Goal: Task Accomplishment & Management: Use online tool/utility

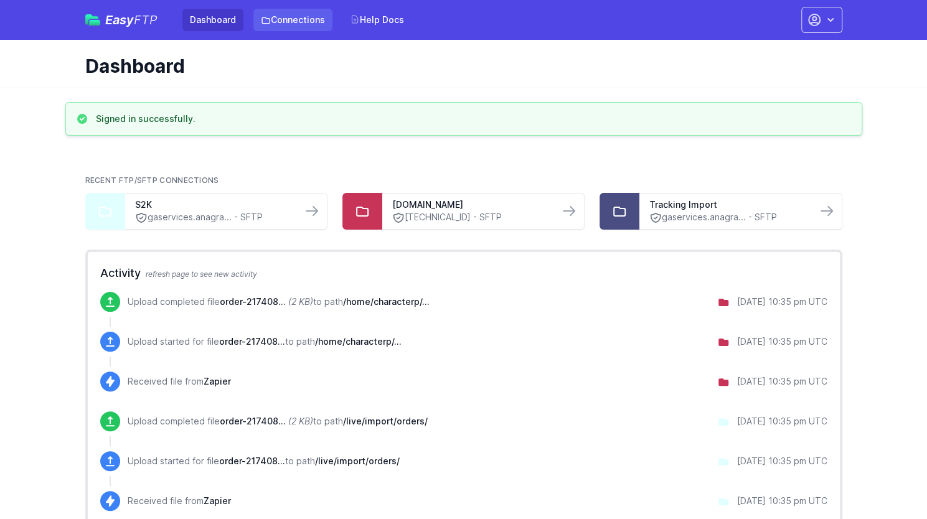
click at [297, 24] on link "Connections" at bounding box center [292, 20] width 79 height 22
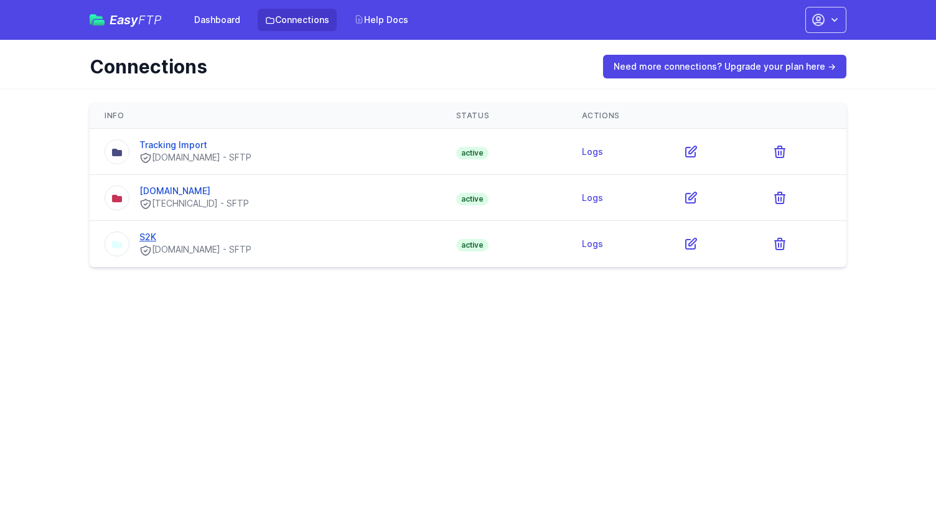
click at [149, 237] on link "S2K" at bounding box center [147, 237] width 17 height 11
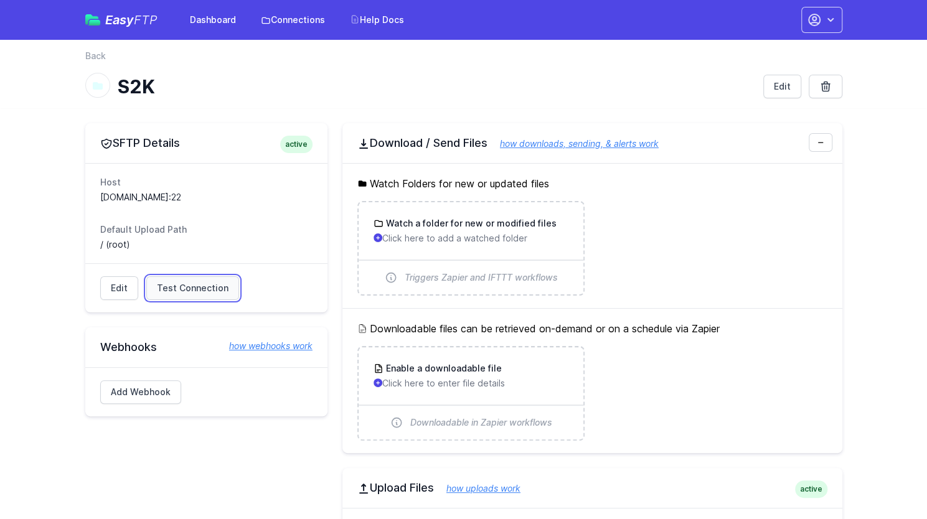
click at [189, 290] on span "Test Connection" at bounding box center [193, 288] width 72 height 12
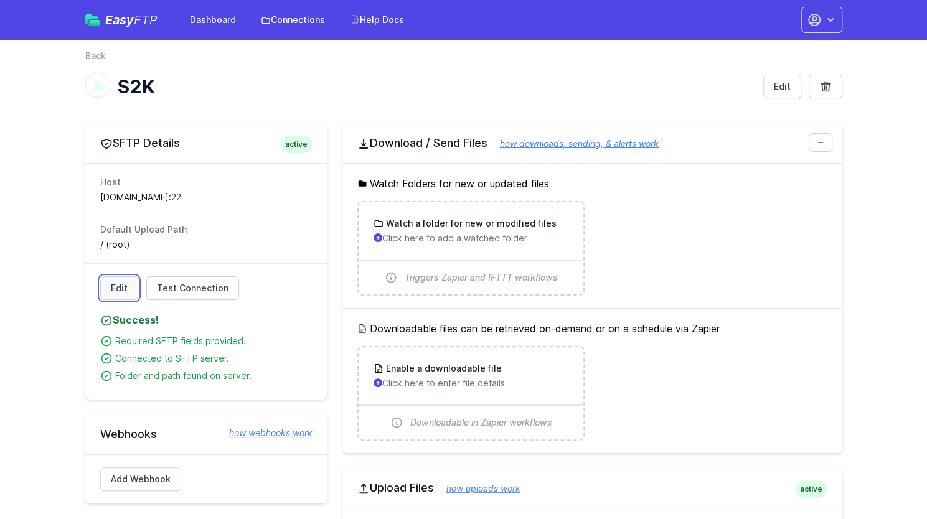
click at [118, 287] on link "Edit" at bounding box center [119, 288] width 38 height 24
click at [292, 13] on link "Connections" at bounding box center [292, 20] width 79 height 22
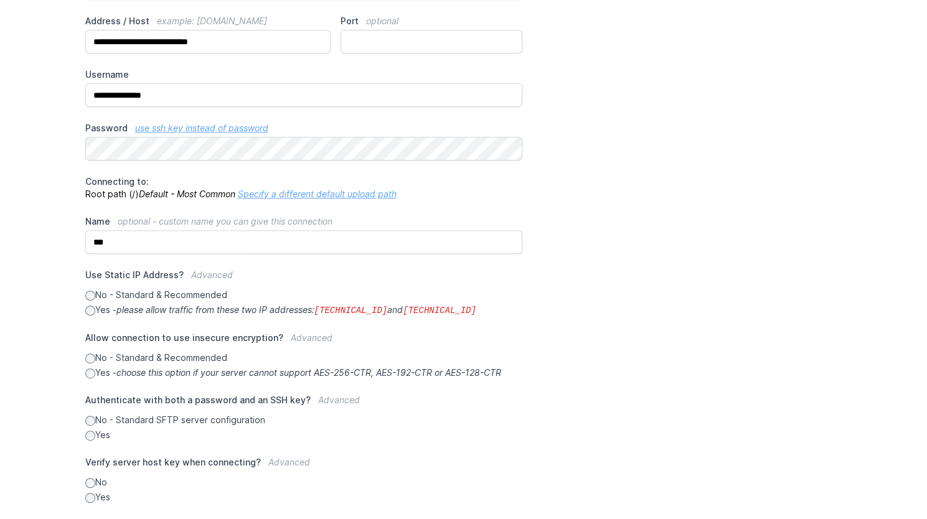
scroll to position [36, 0]
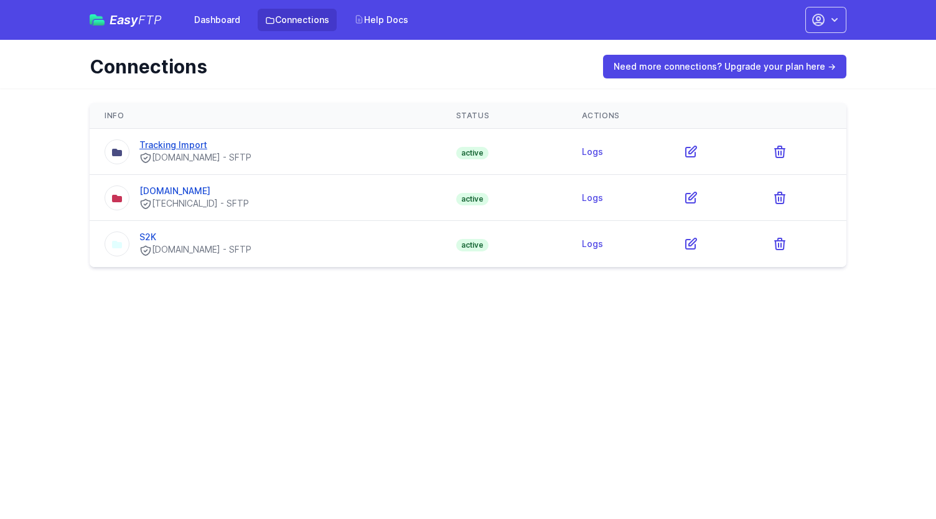
click at [184, 143] on link "Tracking Import" at bounding box center [173, 144] width 68 height 11
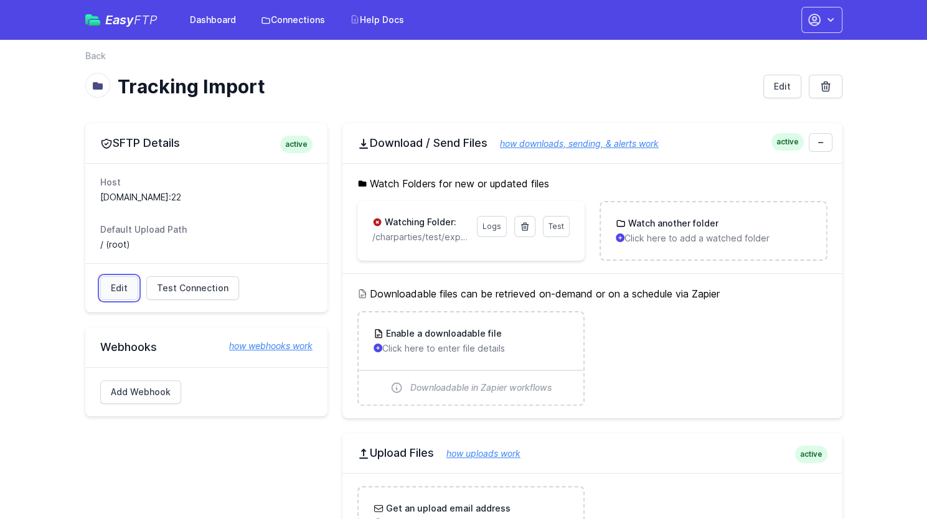
click at [121, 286] on link "Edit" at bounding box center [119, 288] width 38 height 24
click at [683, 223] on h3 "Watch another folder" at bounding box center [672, 223] width 93 height 12
click at [494, 223] on link "Logs" at bounding box center [492, 226] width 30 height 21
click at [647, 218] on h3 "Watch another folder" at bounding box center [672, 223] width 93 height 12
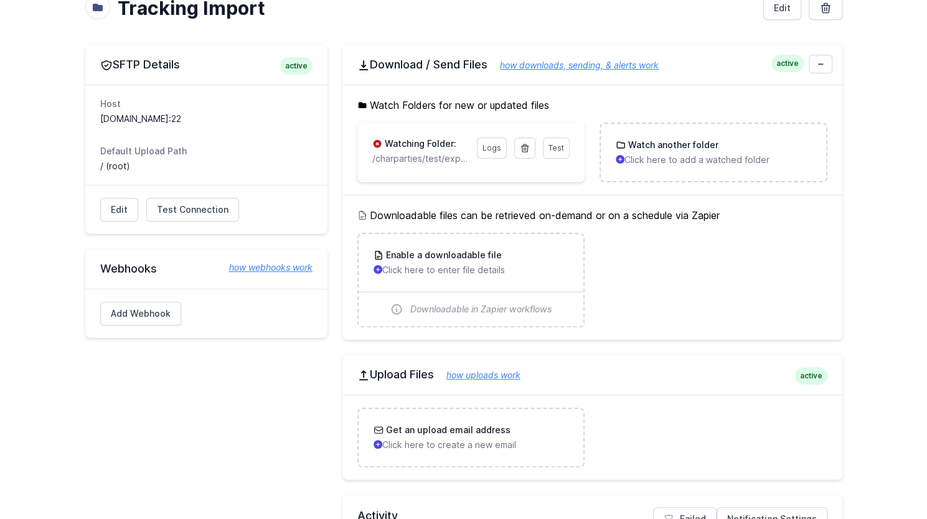
scroll to position [59, 0]
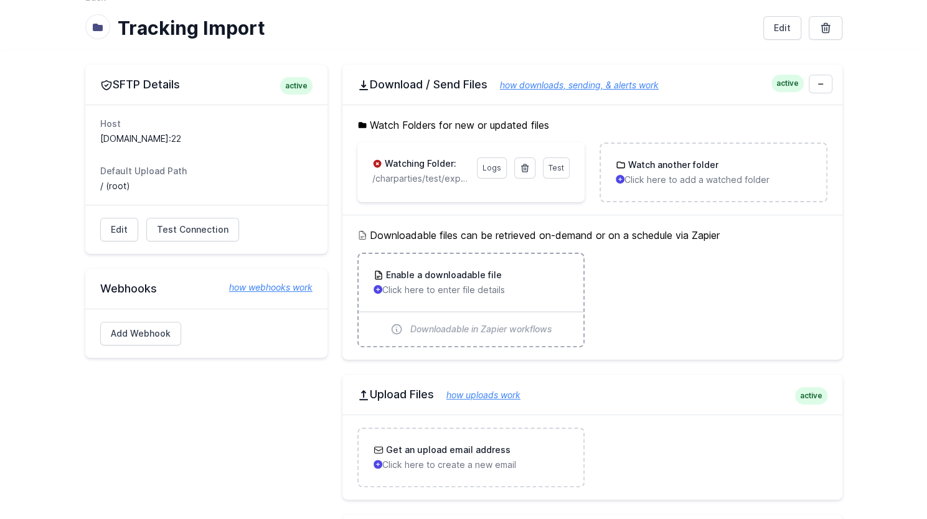
click at [437, 273] on h3 "Enable a downloadable file" at bounding box center [442, 275] width 118 height 12
click at [528, 167] on icon at bounding box center [525, 167] width 7 height 7
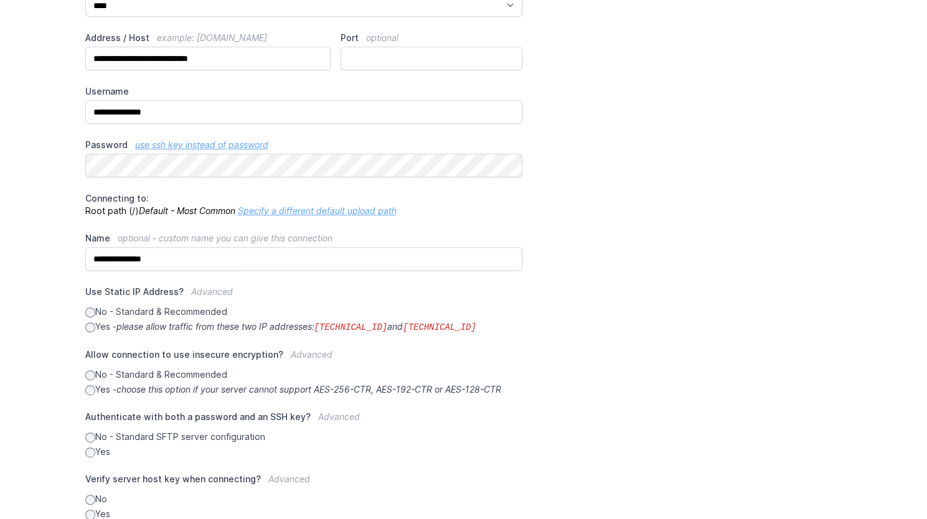
scroll to position [161, 0]
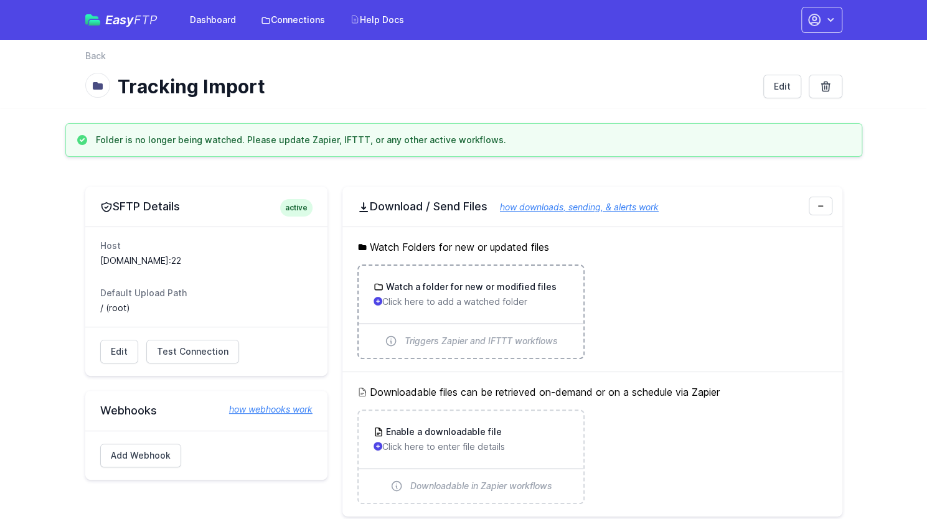
click at [452, 303] on p "Click here to add a watched folder" at bounding box center [470, 302] width 195 height 12
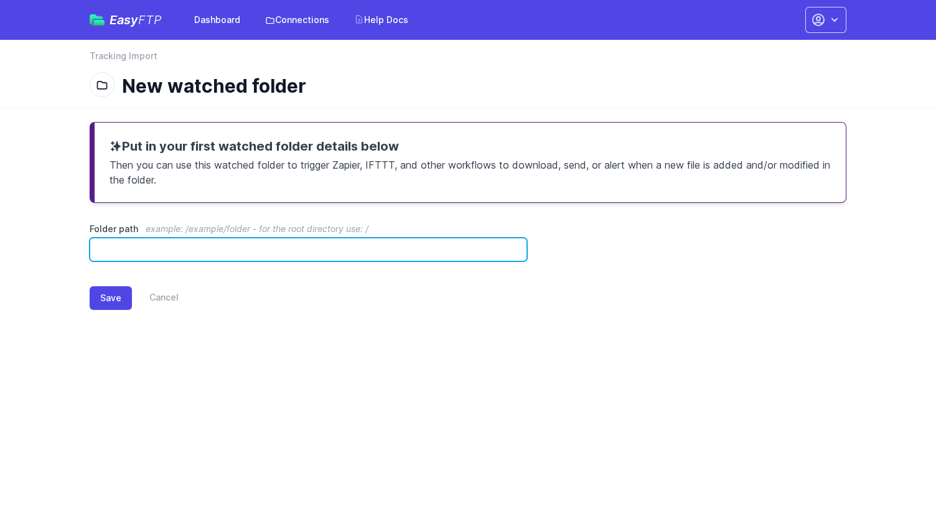
click at [240, 248] on input "Folder path example: /example/folder - for the root directory use: /" at bounding box center [309, 250] width 438 height 24
type input "**********"
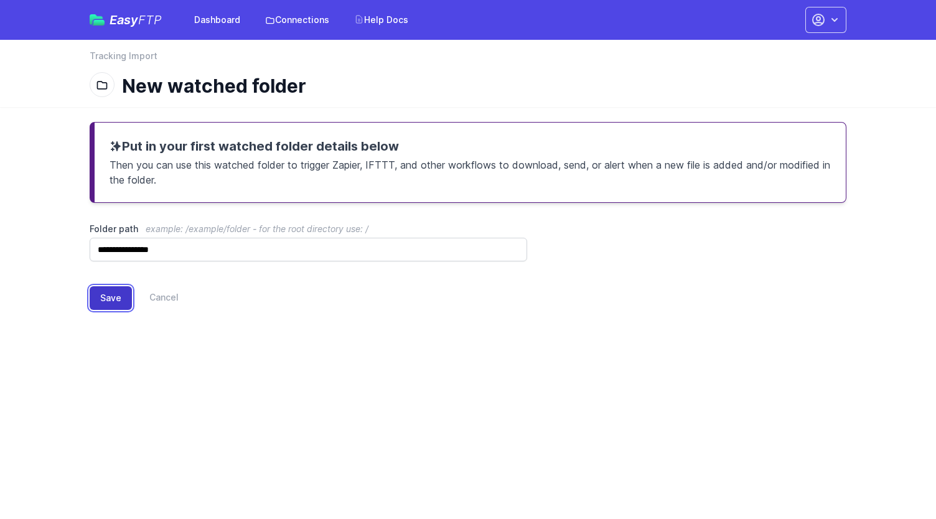
click at [108, 296] on button "Save" at bounding box center [111, 298] width 42 height 24
